Goal: Navigation & Orientation: Understand site structure

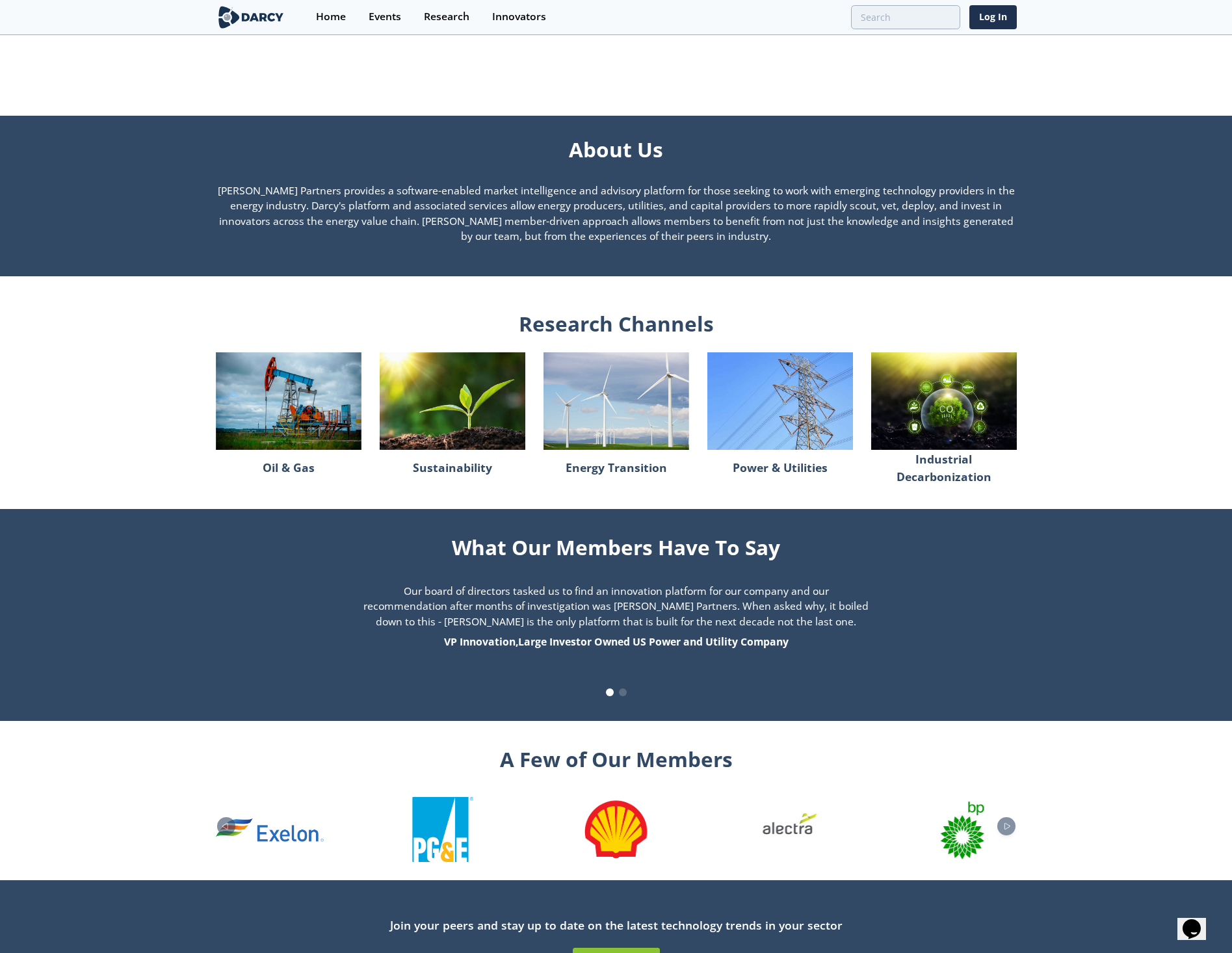
scroll to position [845, 0]
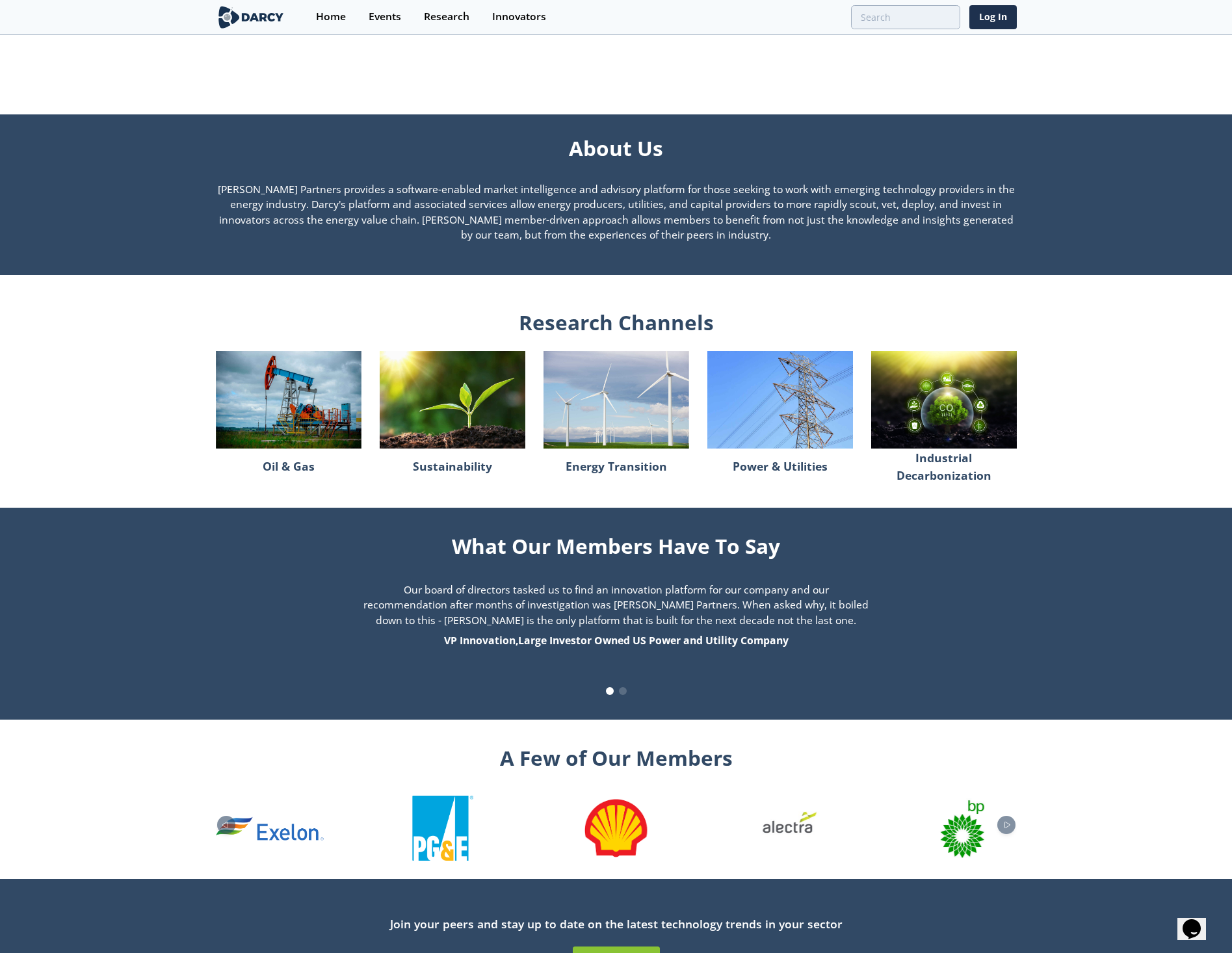
click at [320, 415] on img at bounding box center [288, 399] width 146 height 97
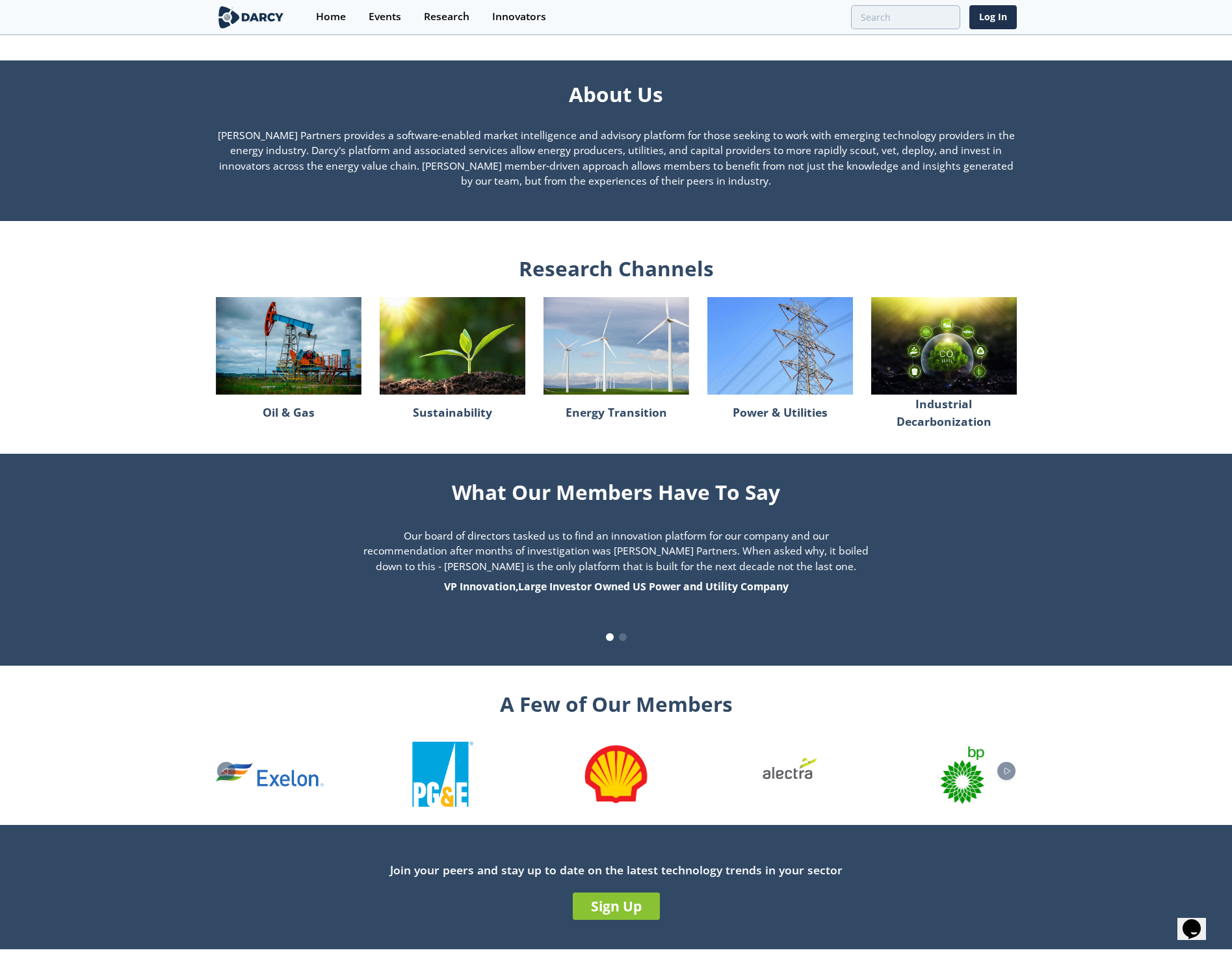
scroll to position [911, 0]
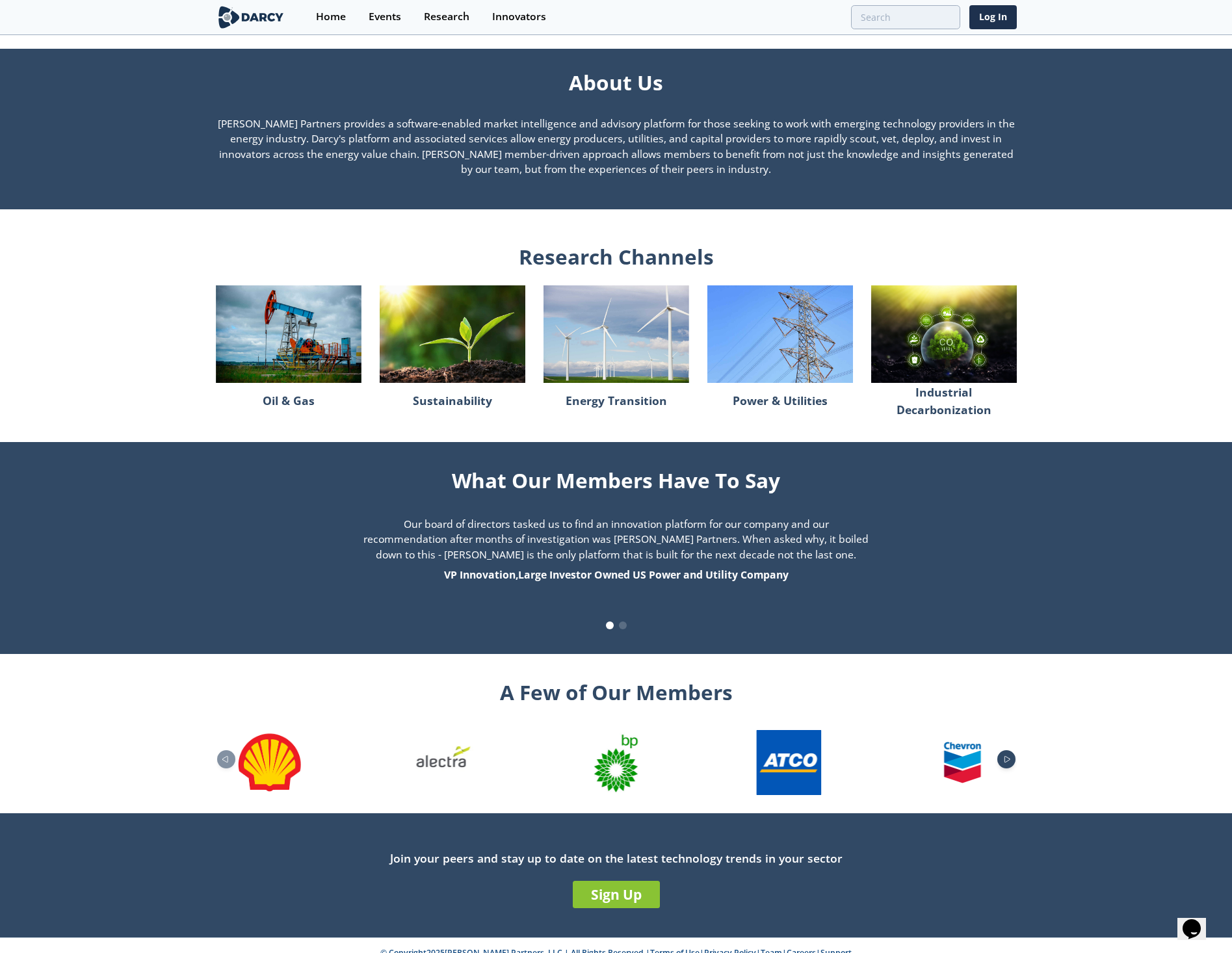
click at [1012, 755] on icon "Next slide" at bounding box center [1007, 759] width 16 height 7
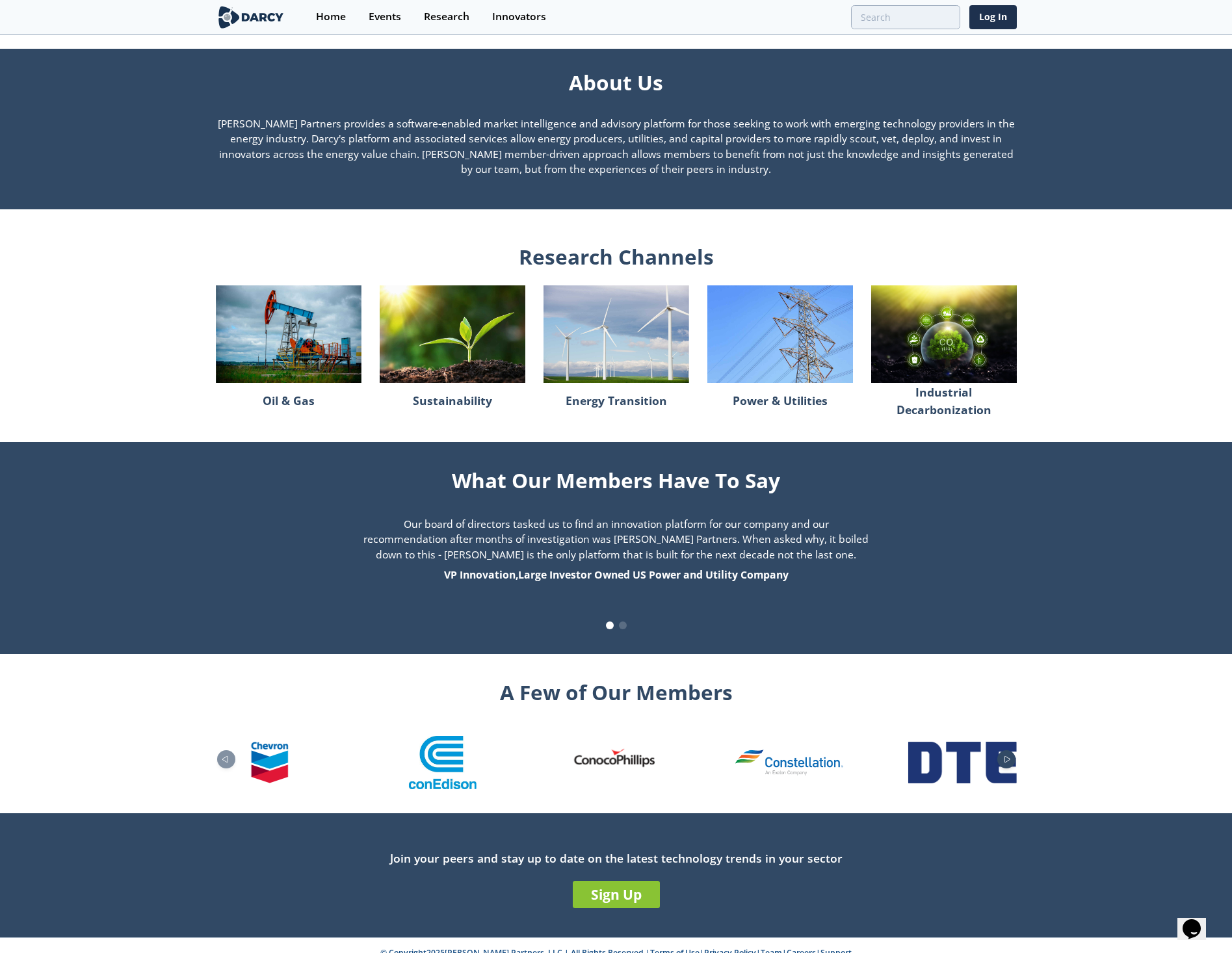
click at [1012, 755] on icon "Next slide" at bounding box center [1007, 759] width 16 height 7
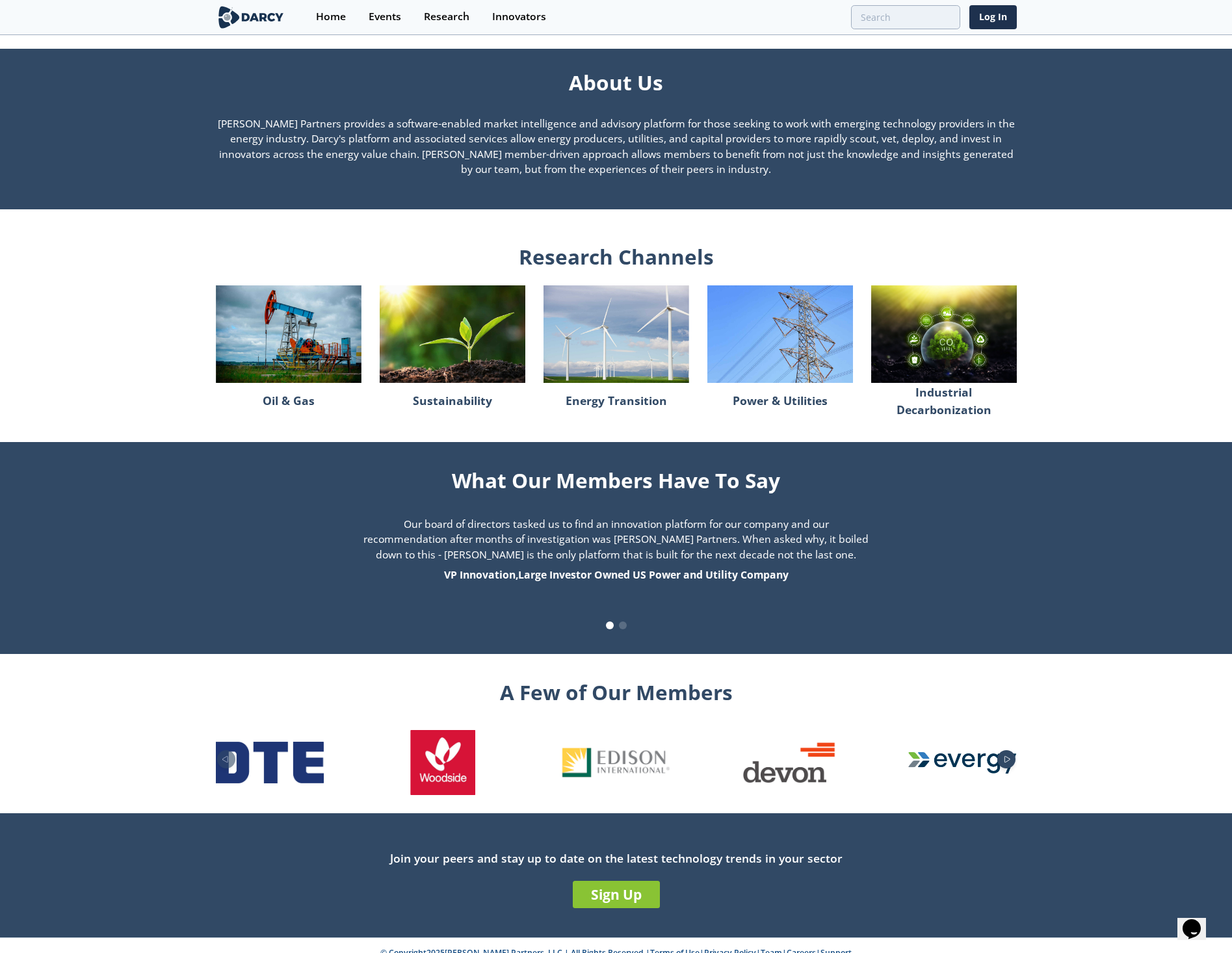
click at [1012, 755] on icon "Next slide" at bounding box center [1007, 759] width 16 height 7
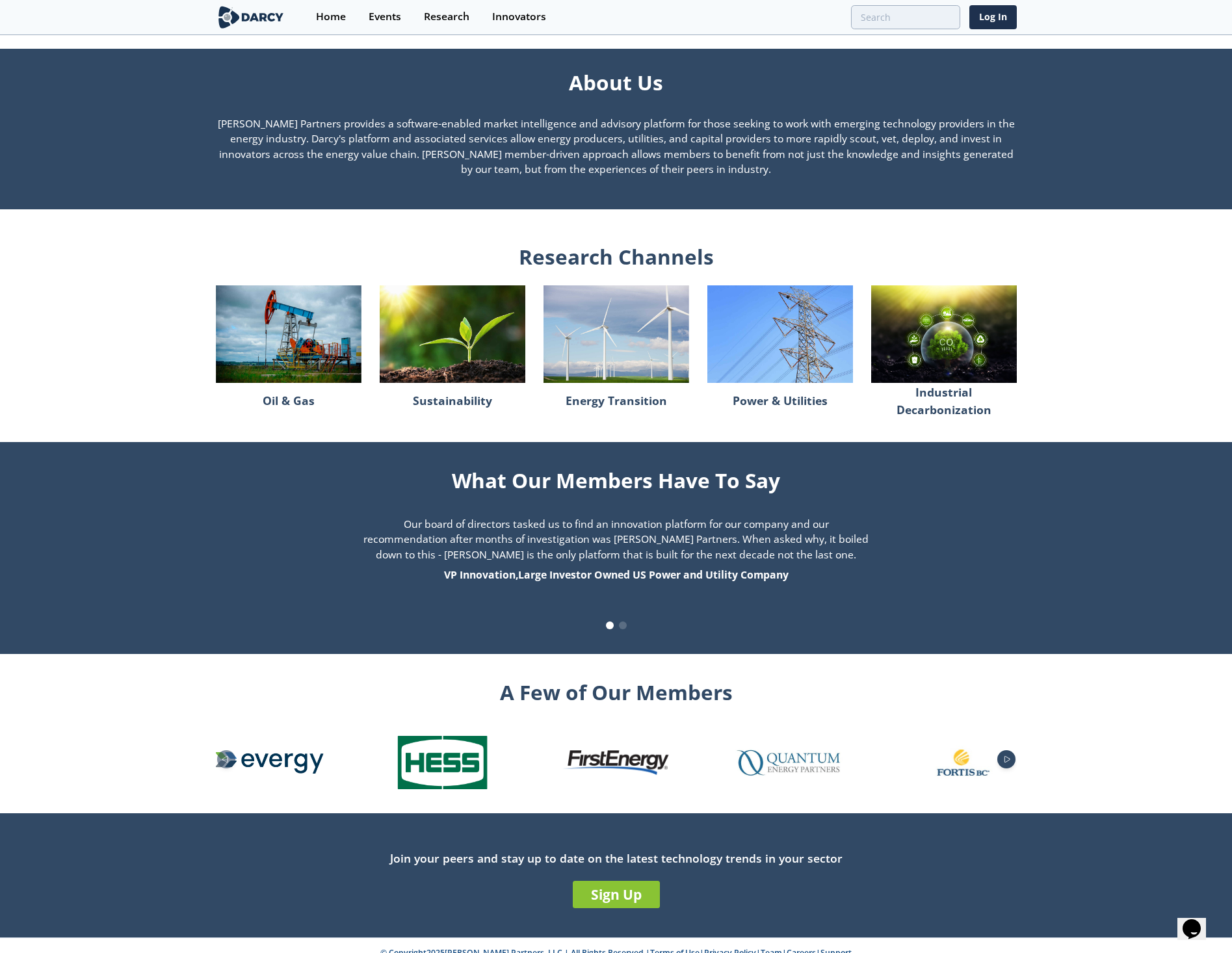
click at [1012, 755] on icon "Next slide" at bounding box center [1007, 759] width 16 height 7
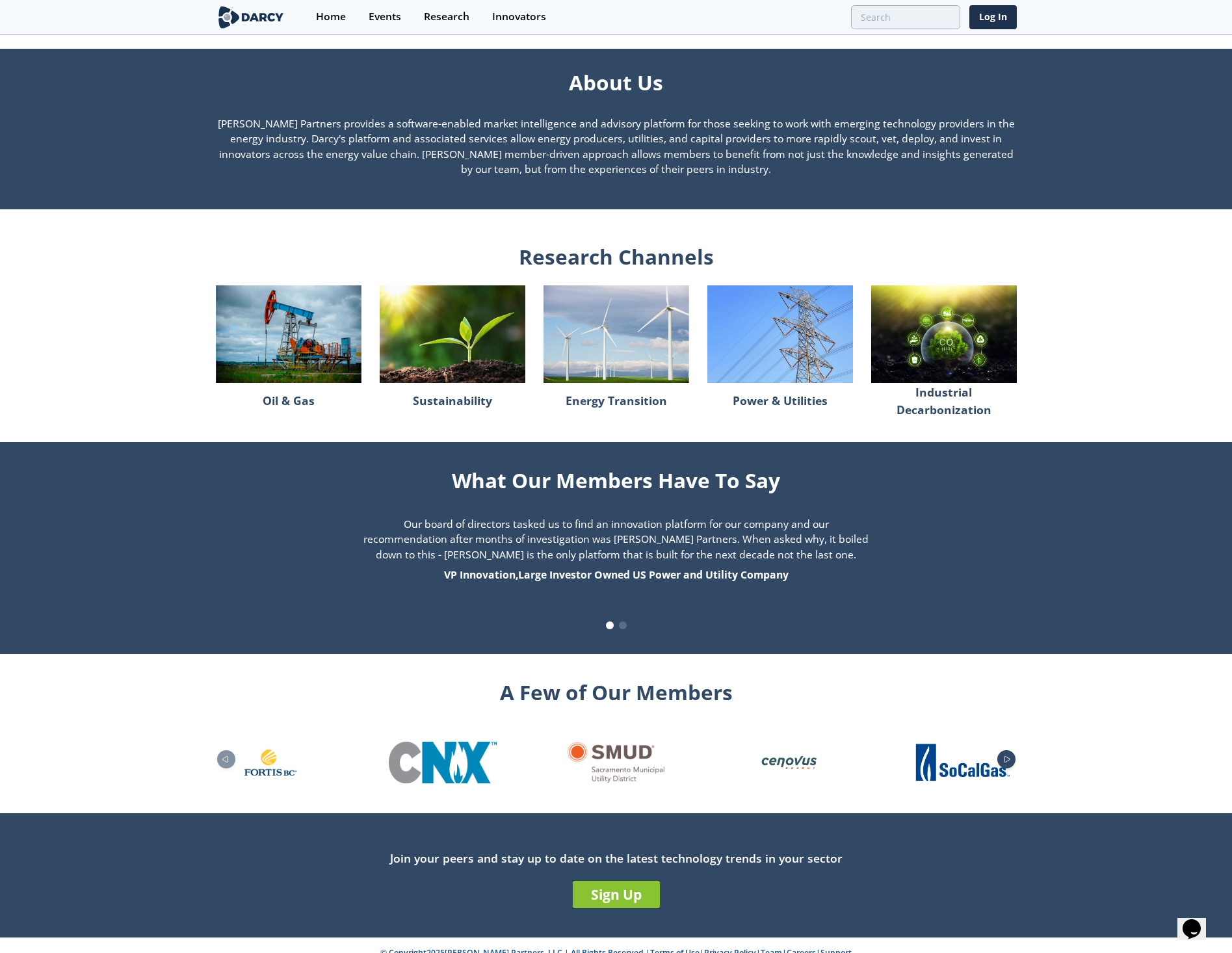
click at [1012, 755] on icon "Next slide" at bounding box center [1007, 759] width 16 height 7
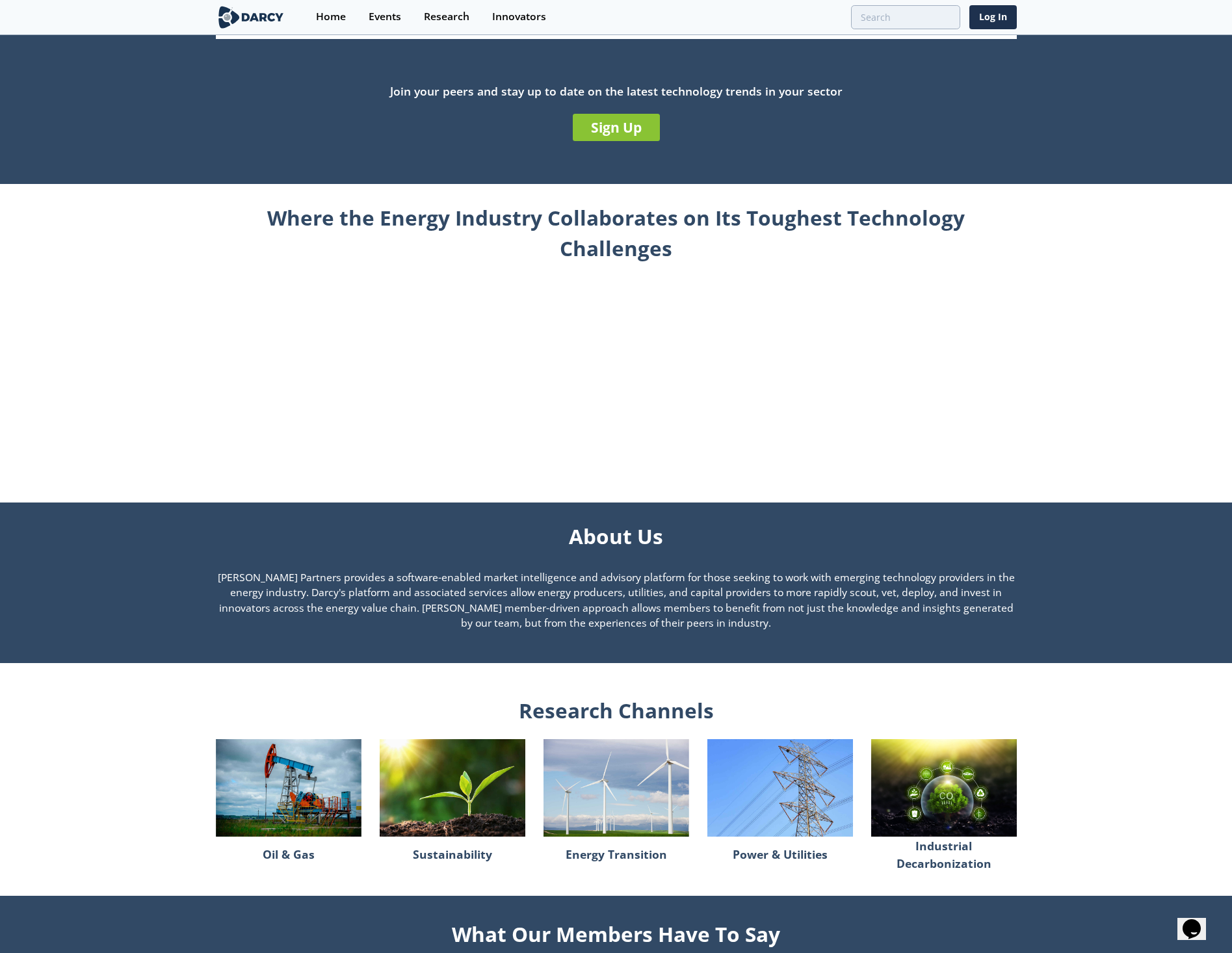
scroll to position [456, 0]
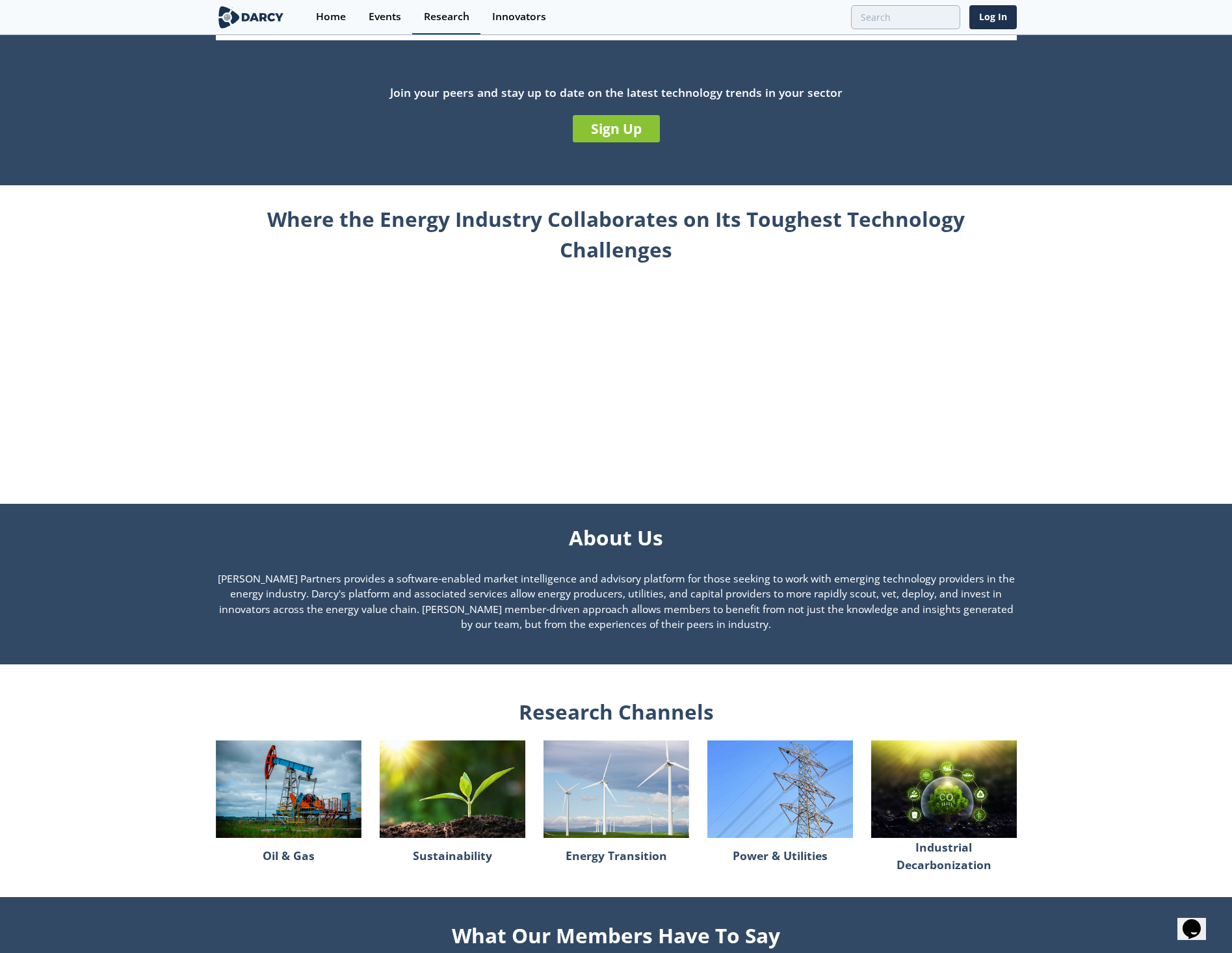
click at [438, 20] on div "Research" at bounding box center [446, 17] width 46 height 10
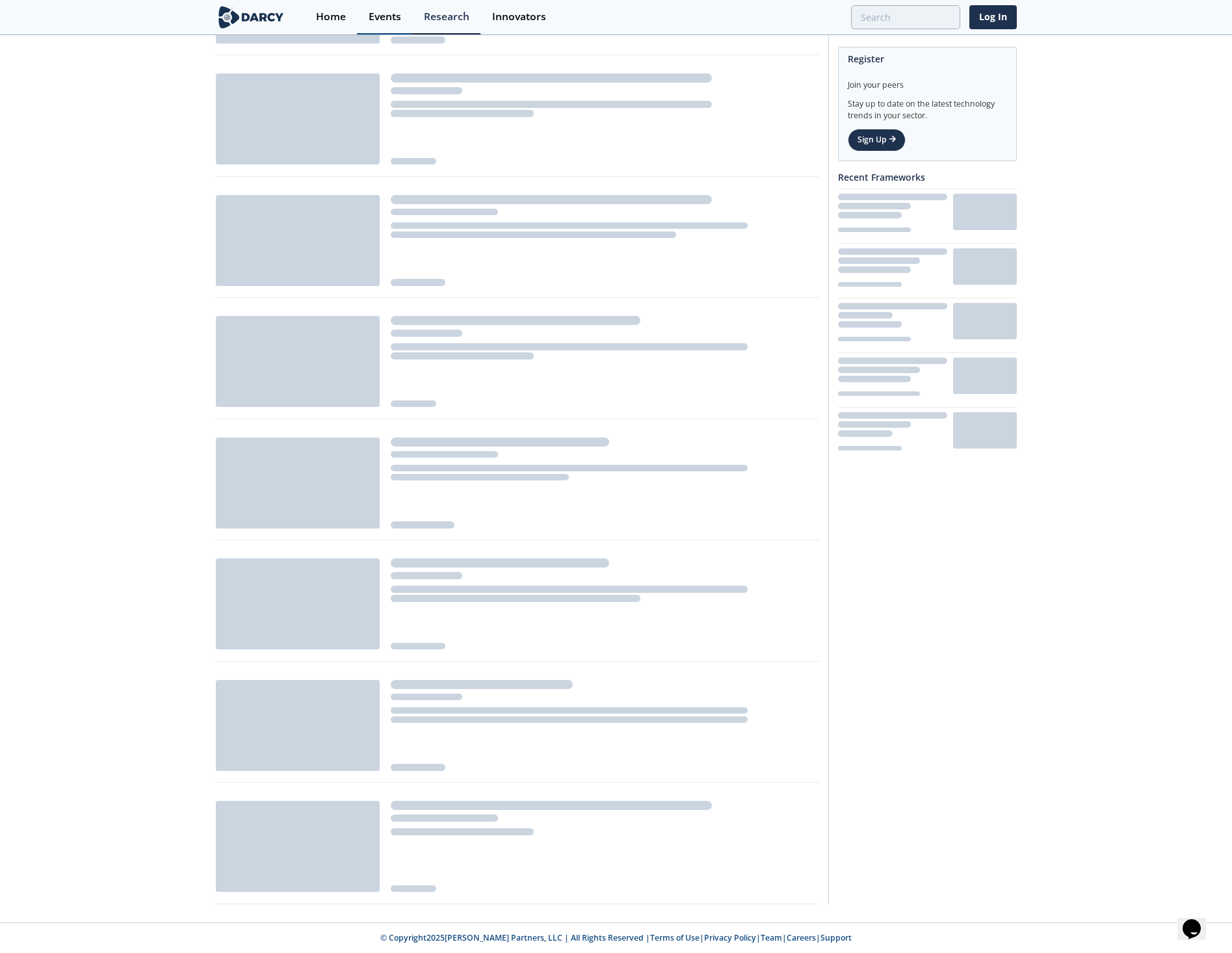
scroll to position [379, 0]
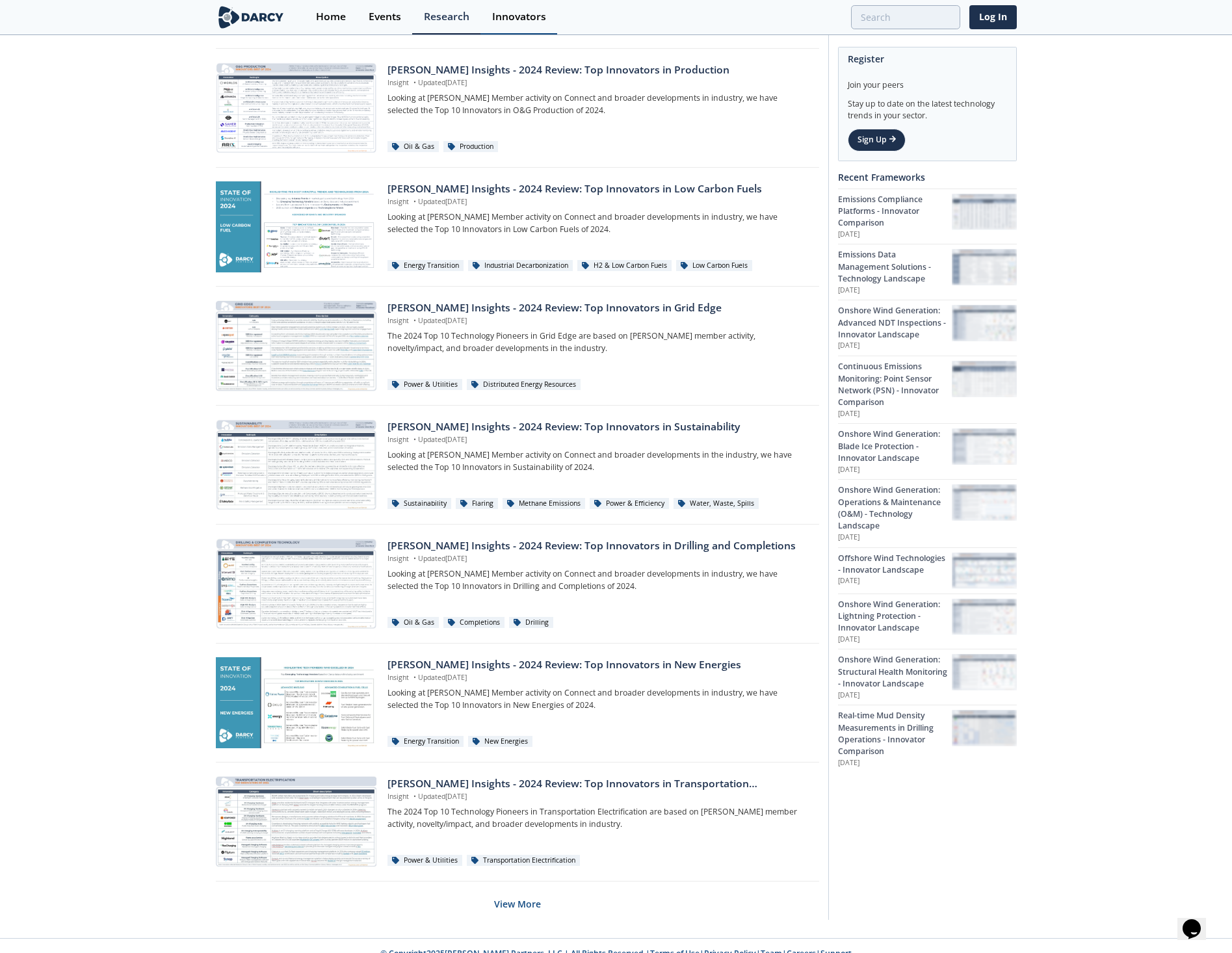
click at [496, 12] on div "Innovators" at bounding box center [519, 17] width 54 height 10
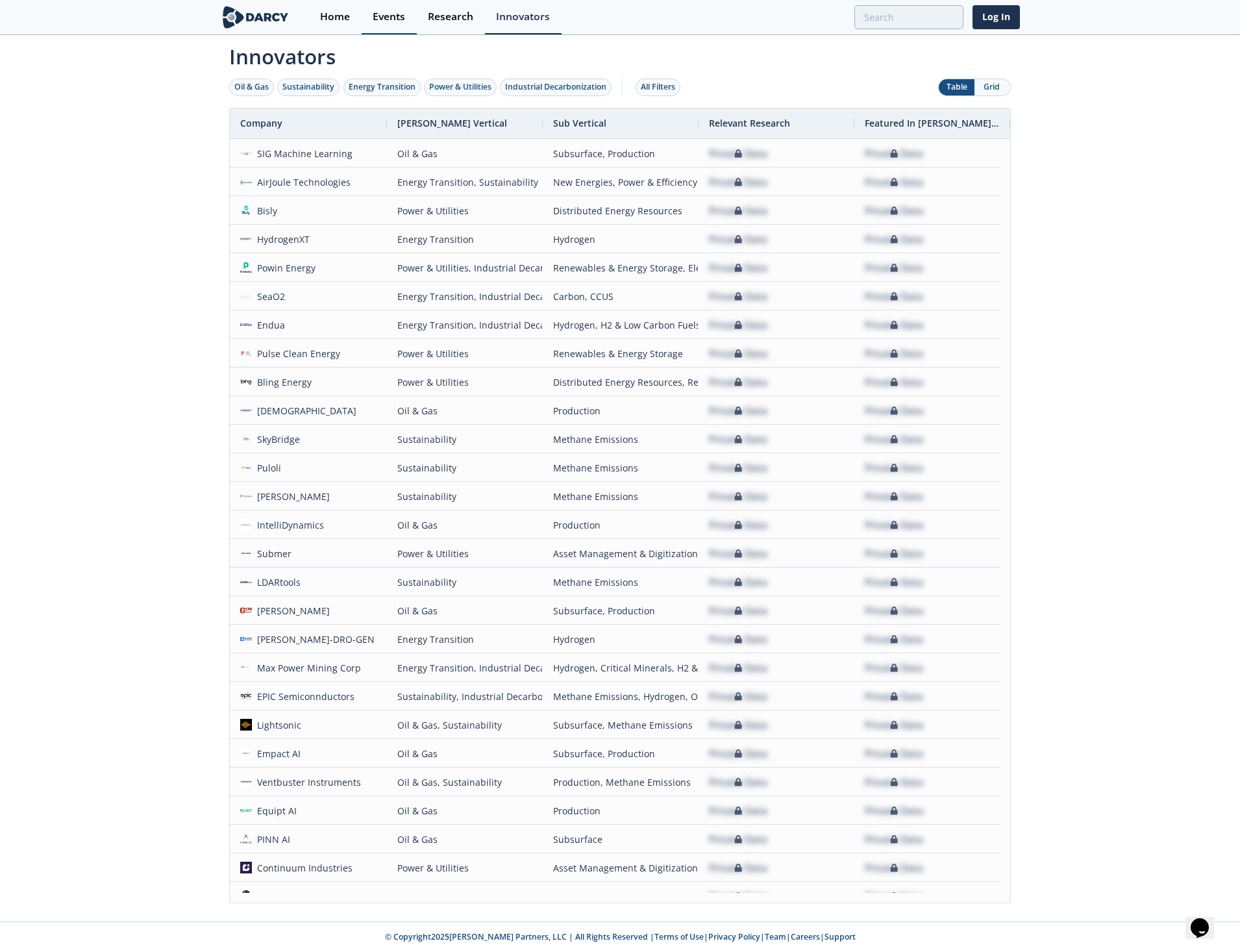
click at [375, 13] on div "Events" at bounding box center [389, 17] width 33 height 10
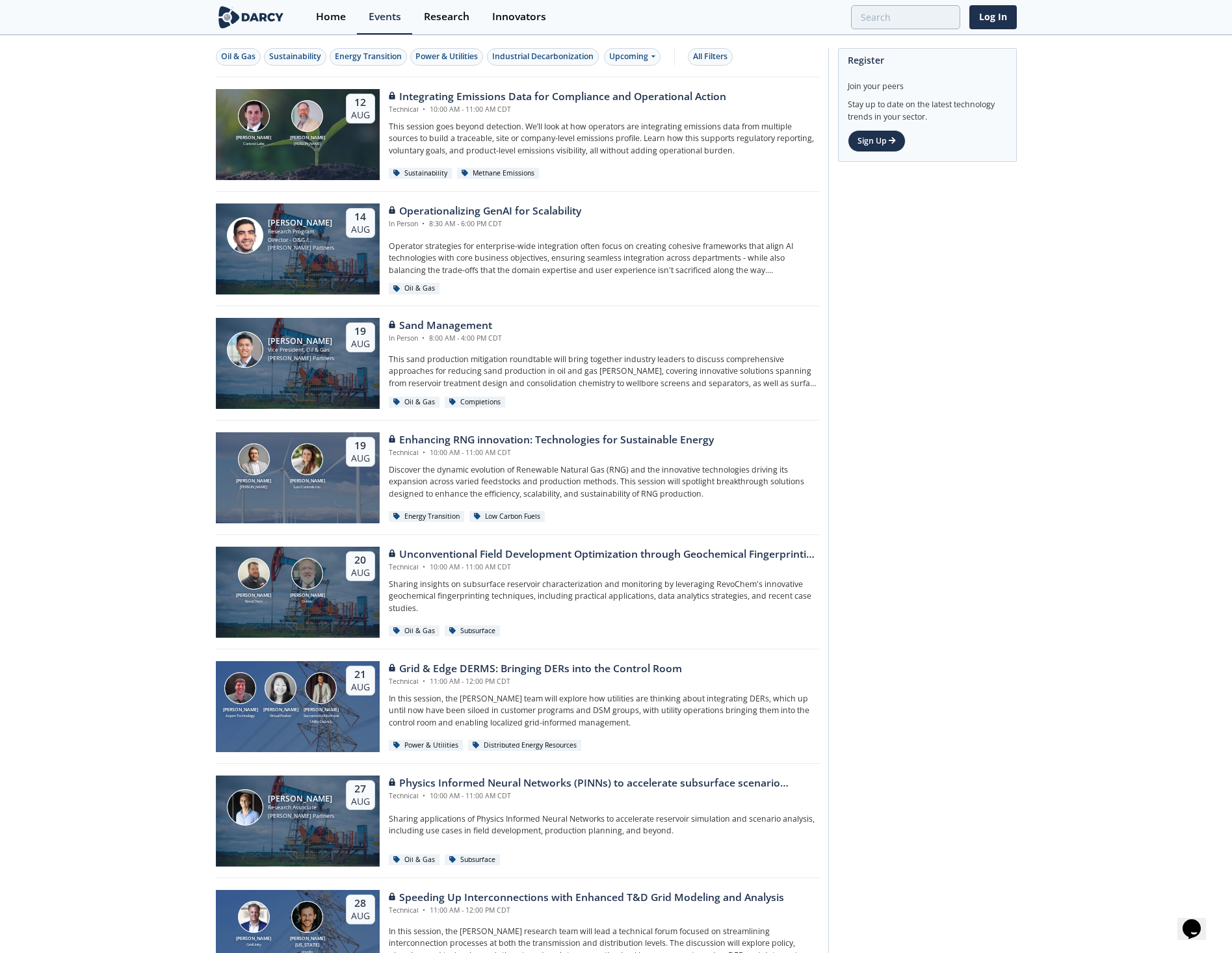
click at [297, 25] on link at bounding box center [260, 17] width 89 height 35
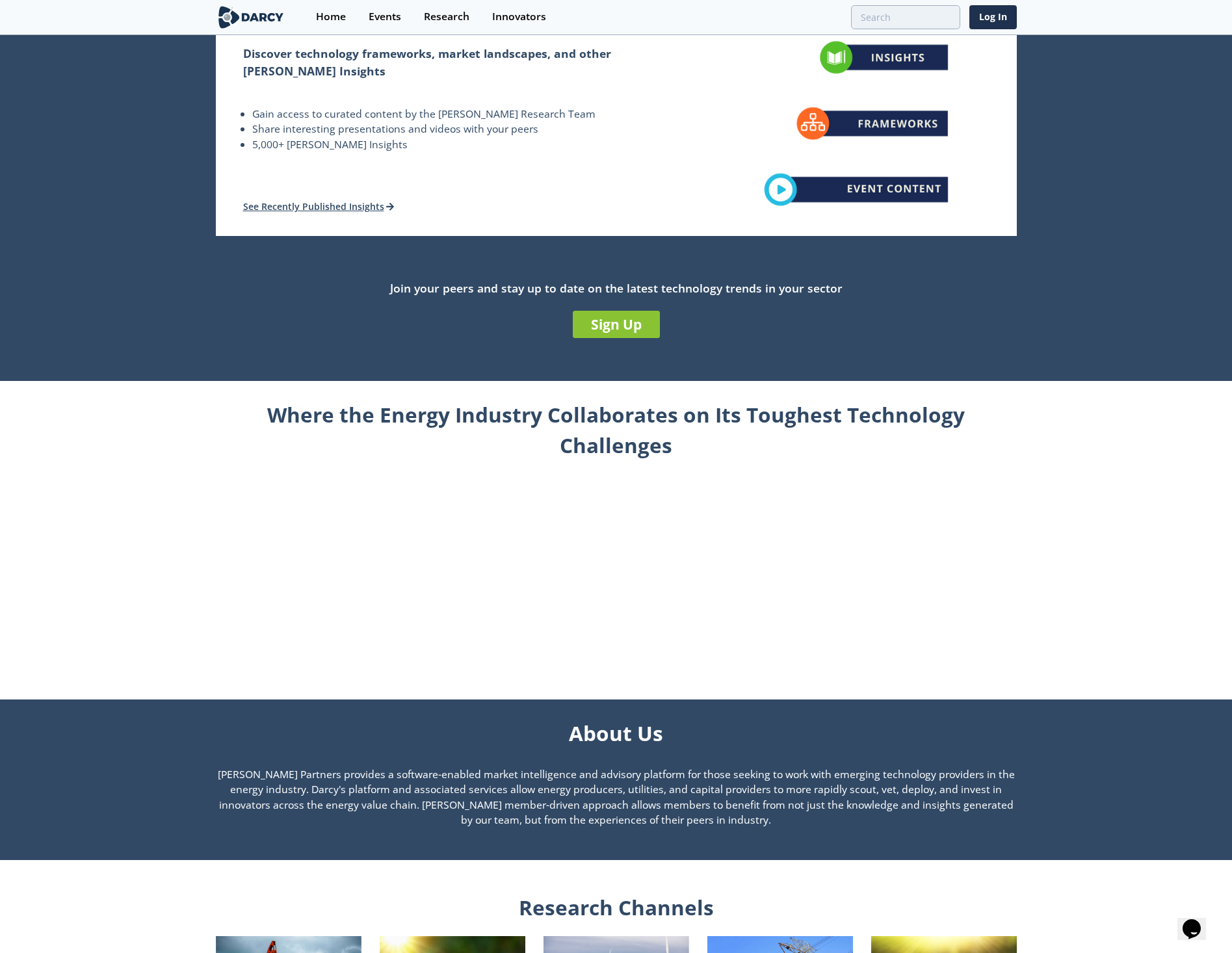
drag, startPoint x: 783, startPoint y: 530, endPoint x: 266, endPoint y: 585, distance: 519.9
click at [266, 585] on div "Where the Energy Industry Collaborates on Its Toughest Technology Challenges" at bounding box center [616, 536] width 801 height 310
